Goal: Navigation & Orientation: Find specific page/section

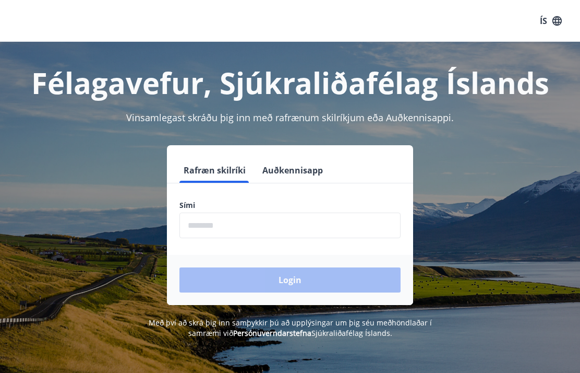
click at [194, 228] on input "phone" at bounding box center [290, 225] width 221 height 26
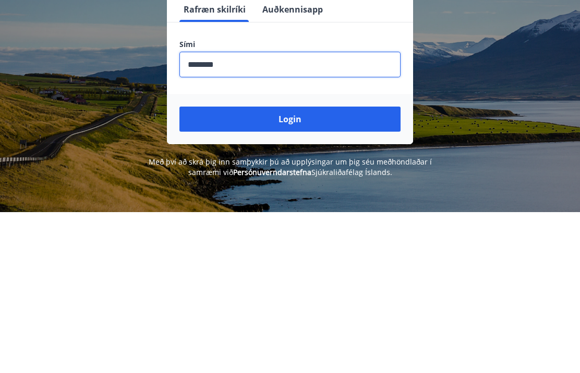
type input "********"
click at [273, 267] on button "Login" at bounding box center [290, 279] width 221 height 25
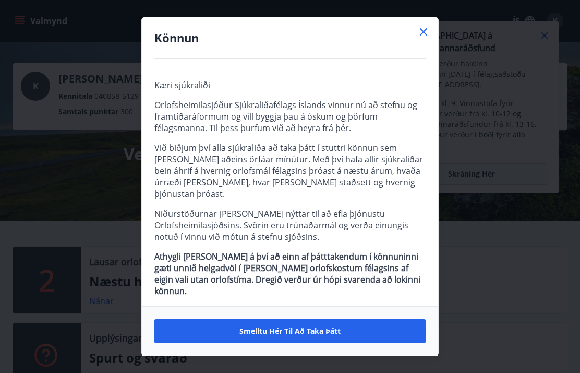
click at [270, 332] on span "Smelltu hér til að taka þátt" at bounding box center [290, 331] width 101 height 10
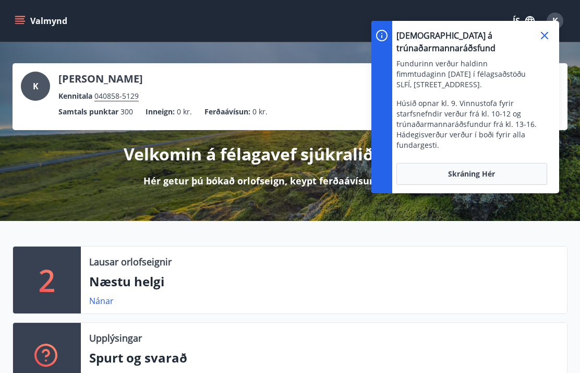
click at [547, 38] on icon at bounding box center [544, 35] width 7 height 7
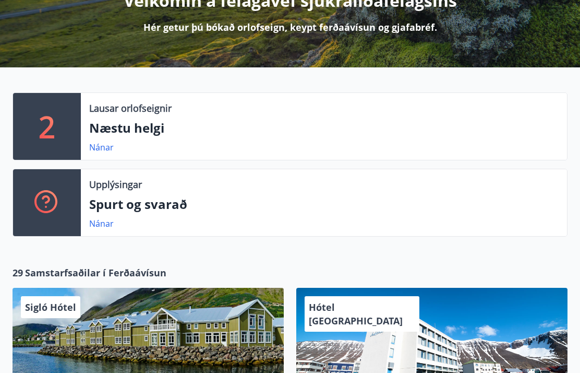
scroll to position [167, 0]
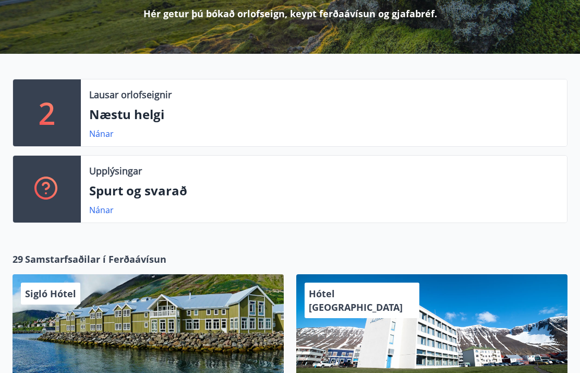
click at [101, 211] on link "Nánar" at bounding box center [101, 209] width 25 height 11
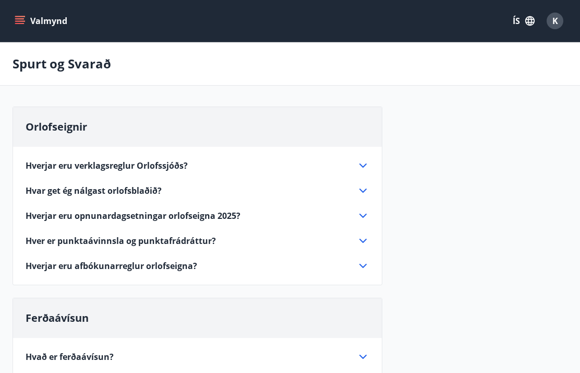
click at [37, 241] on span "Hver er punktaávinnsla og punktafrádráttur?" at bounding box center [121, 240] width 190 height 11
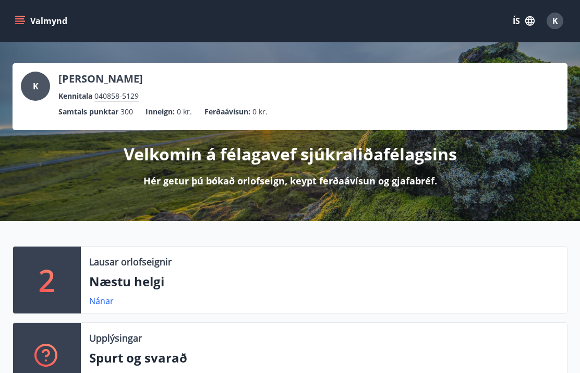
click at [17, 22] on icon "menu" at bounding box center [20, 21] width 10 height 10
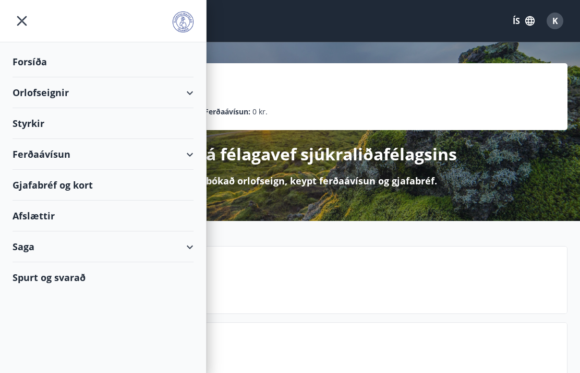
click at [24, 60] on div "Forsíða" at bounding box center [103, 61] width 181 height 31
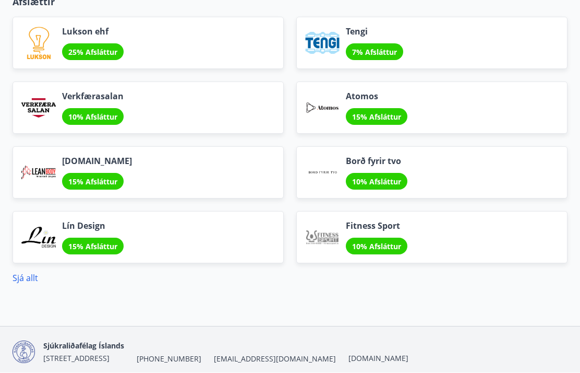
scroll to position [1258, 0]
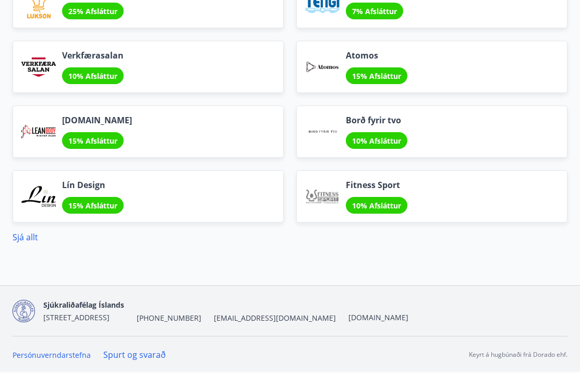
click at [5, 113] on div "Leanbody.is 15% Afsláttur" at bounding box center [142, 125] width 284 height 65
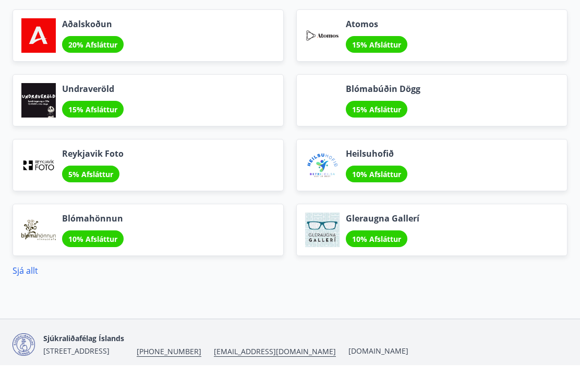
scroll to position [1216, 0]
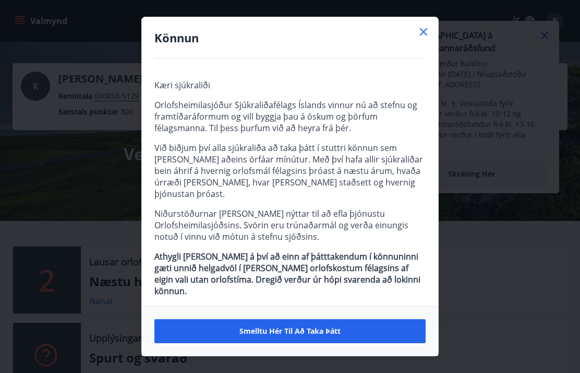
click at [235, 329] on button "Smelltu hér til að taka þátt" at bounding box center [289, 331] width 271 height 24
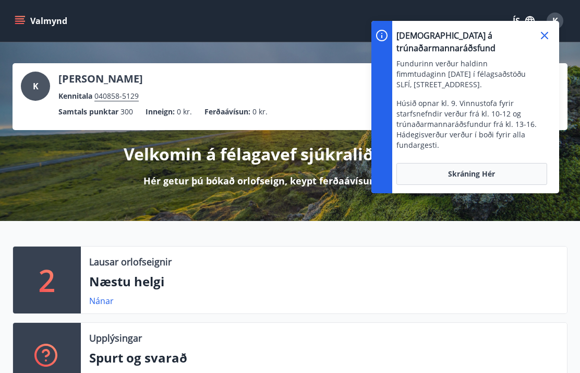
click at [542, 30] on icon at bounding box center [545, 35] width 13 height 13
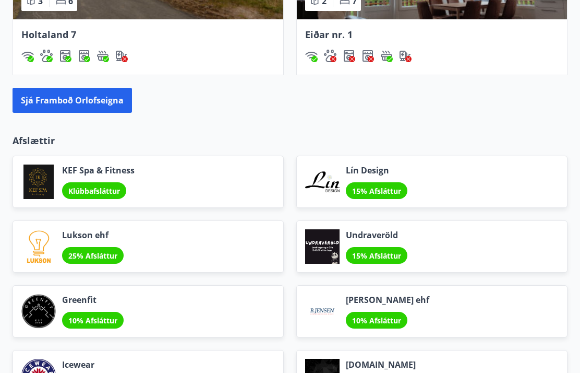
scroll to position [1040, 0]
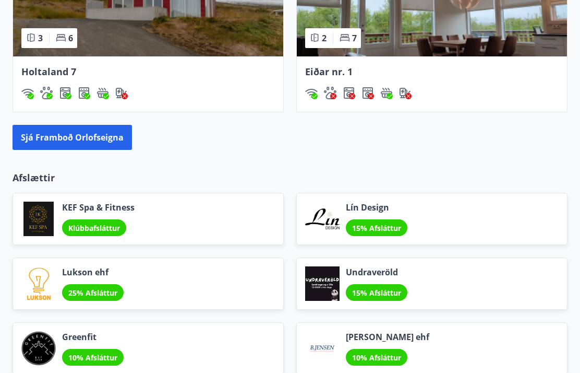
click at [348, 224] on div "15% Afsláttur" at bounding box center [377, 228] width 62 height 17
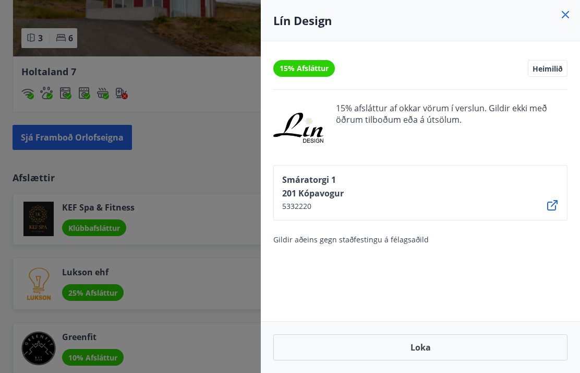
click at [566, 8] on icon at bounding box center [565, 14] width 13 height 13
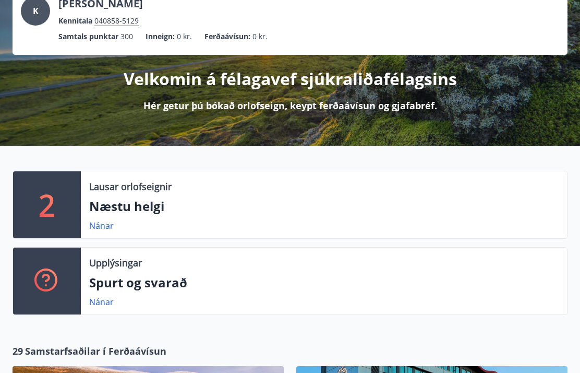
scroll to position [0, 0]
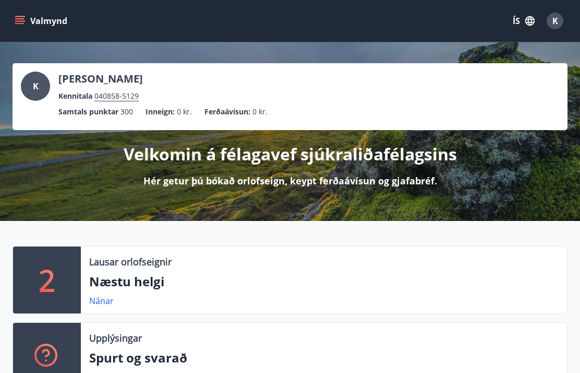
click at [553, 19] on span "K" at bounding box center [556, 20] width 6 height 11
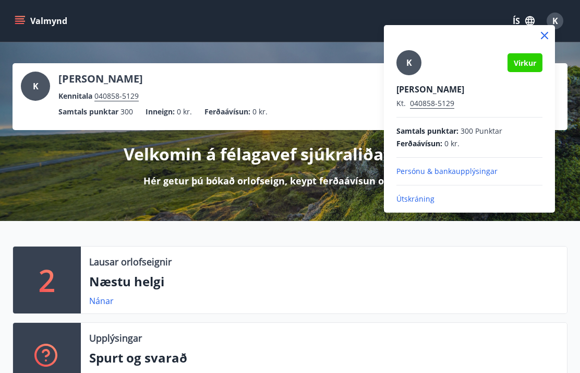
click at [408, 209] on div "K [PERSON_NAME] Kt. 040858-5129 Samtals punktar : 300 Punktar Ferðaávísun : 0 k…" at bounding box center [469, 118] width 171 height 187
click at [411, 203] on p "Útskráning" at bounding box center [470, 199] width 146 height 10
